Goal: Find specific page/section: Find specific page/section

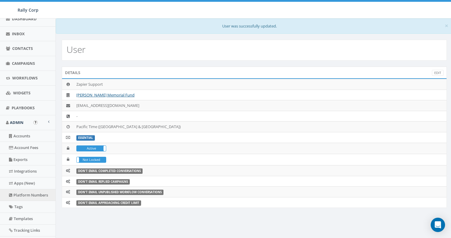
scroll to position [55, 0]
click at [25, 196] on link "Platform Numbers" at bounding box center [27, 195] width 55 height 12
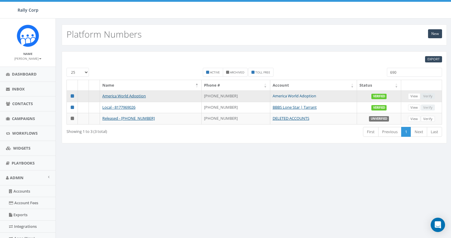
type input "690"
click at [292, 96] on link "America World Adoption" at bounding box center [295, 95] width 44 height 5
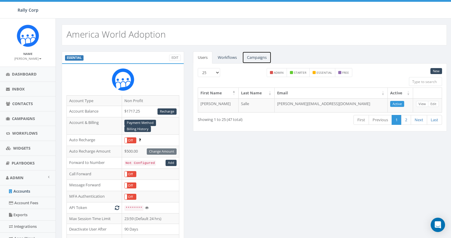
click at [257, 58] on link "Campaigns" at bounding box center [256, 57] width 29 height 12
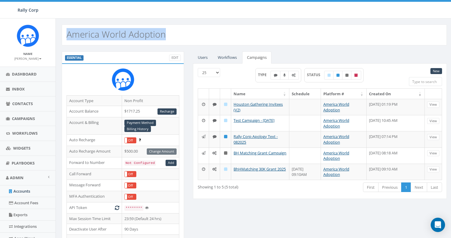
drag, startPoint x: 173, startPoint y: 37, endPoint x: 63, endPoint y: 35, distance: 110.1
click at [63, 35] on div "America World Adoption" at bounding box center [254, 34] width 385 height 21
copy h2 "America World Adoption"
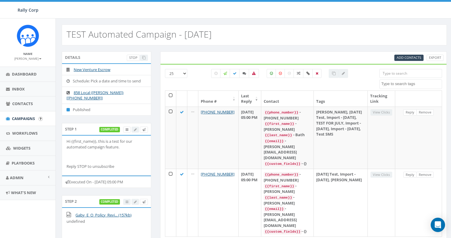
select select
click at [26, 121] on link "Campaigns" at bounding box center [27, 118] width 55 height 15
